Goal: Task Accomplishment & Management: Complete application form

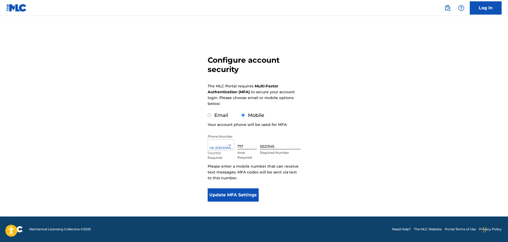
click at [248, 199] on button "Update MFA Settings" at bounding box center [233, 194] width 51 height 13
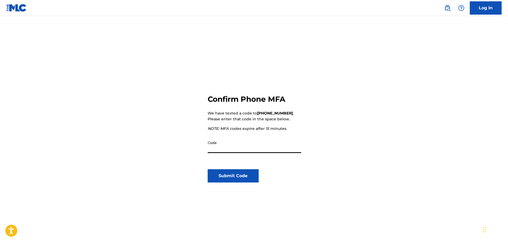
click at [245, 142] on input "Code" at bounding box center [254, 145] width 93 height 15
type input "798648"
click button "Submit Code" at bounding box center [233, 175] width 51 height 13
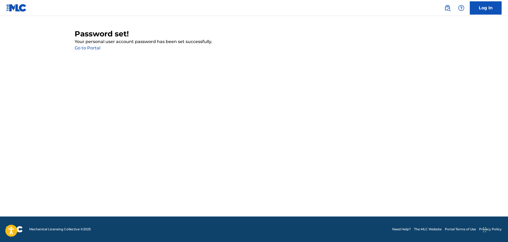
click at [87, 51] on main "Password set! Your personal user account password has been set successfully. Go…" at bounding box center [254, 116] width 508 height 200
click at [86, 50] on link "Go to Portal" at bounding box center [88, 47] width 26 height 5
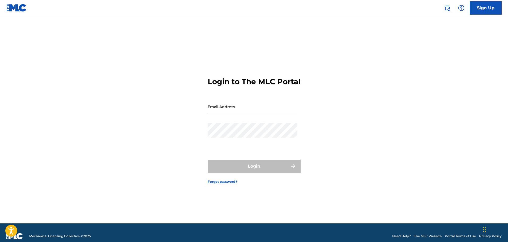
click at [261, 113] on input "Email Address" at bounding box center [253, 106] width 90 height 15
type input "[EMAIL_ADDRESS][DOMAIN_NAME]"
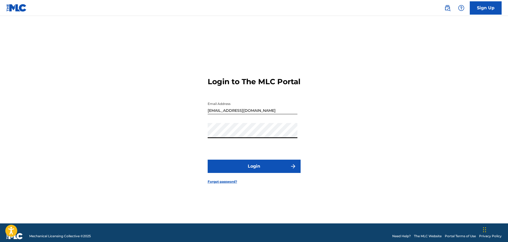
click at [208, 159] on button "Login" at bounding box center [254, 165] width 93 height 13
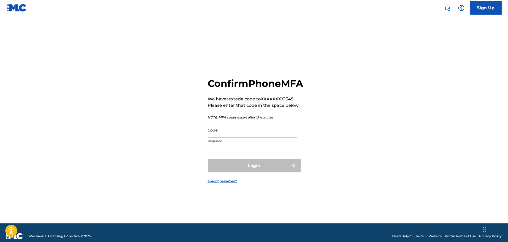
click at [245, 137] on input "Code" at bounding box center [253, 129] width 90 height 15
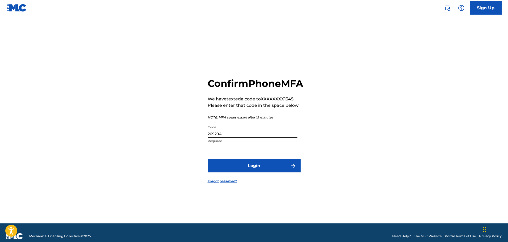
type input "269294"
click at [208, 159] on button "Login" at bounding box center [254, 165] width 93 height 13
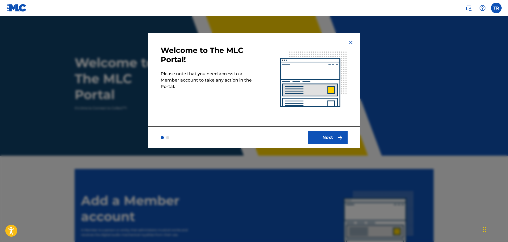
click at [318, 133] on button "Next" at bounding box center [328, 137] width 40 height 13
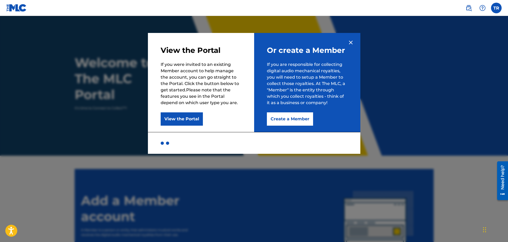
click at [303, 122] on button "Create a Member" at bounding box center [290, 118] width 46 height 13
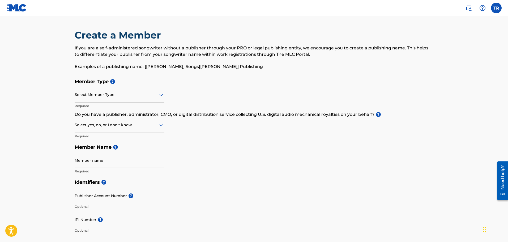
click at [114, 97] on div at bounding box center [120, 94] width 90 height 7
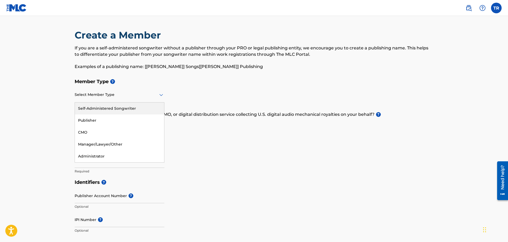
click at [111, 110] on div "Self-Administered Songwriter" at bounding box center [119, 108] width 89 height 12
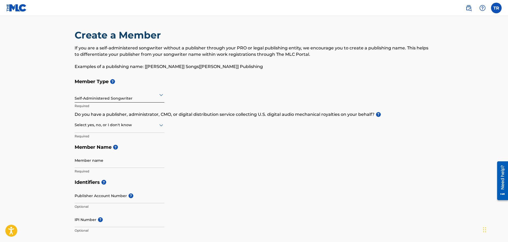
click at [112, 98] on div "Self-Administered Songwriter" at bounding box center [120, 94] width 90 height 13
click at [193, 83] on h5 "Member Type ?" at bounding box center [254, 81] width 359 height 11
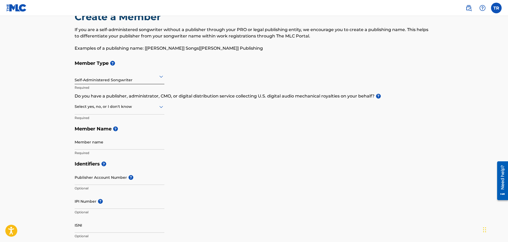
scroll to position [27, 0]
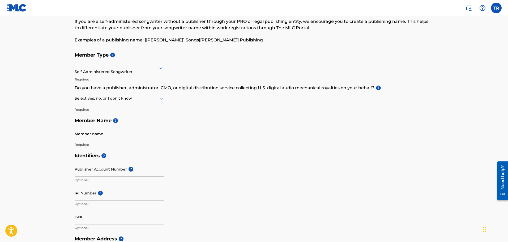
click at [107, 108] on p "Required" at bounding box center [120, 109] width 90 height 5
click at [107, 101] on div at bounding box center [120, 98] width 90 height 7
click at [105, 113] on div "Yes" at bounding box center [119, 112] width 89 height 12
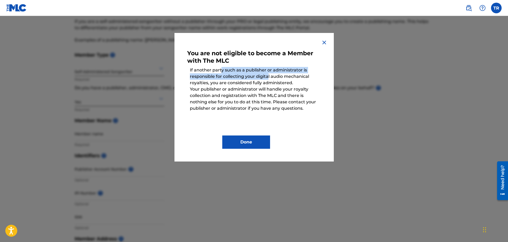
drag, startPoint x: 221, startPoint y: 70, endPoint x: 268, endPoint y: 76, distance: 47.6
click at [268, 76] on p "If another party such as a publisher or administrator is responsible for collec…" at bounding box center [254, 76] width 134 height 24
click at [326, 41] on img at bounding box center [324, 42] width 6 height 6
